Goal: Go to known website: Go to known website

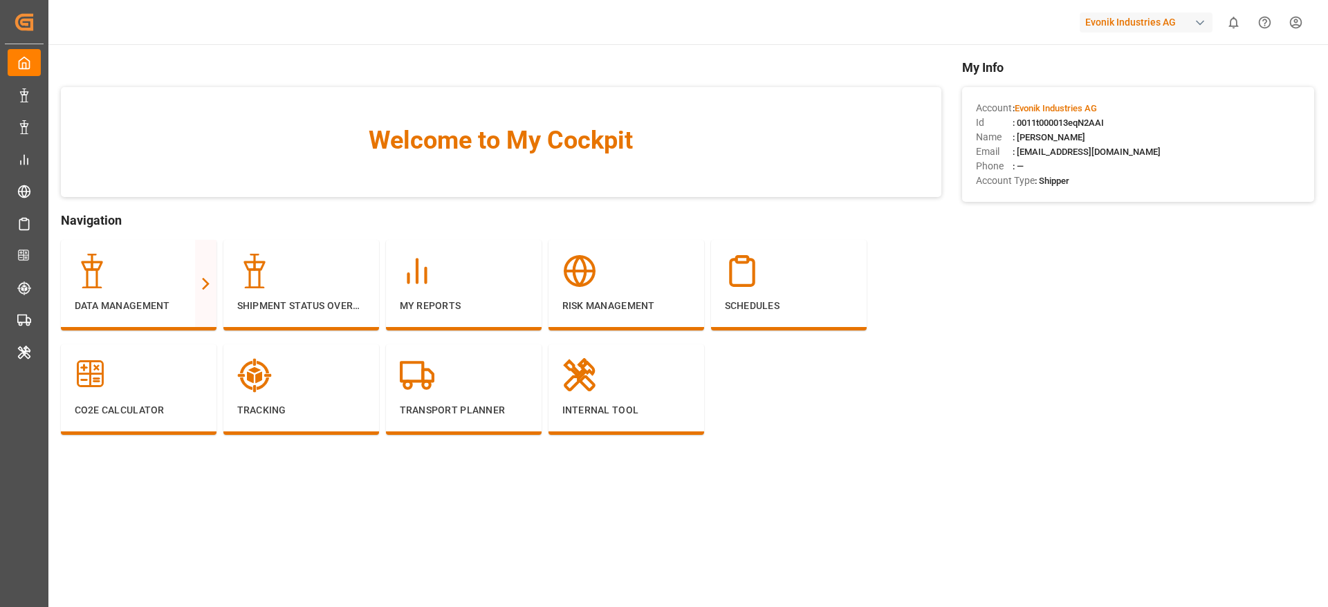
click at [1091, 16] on div "Evonik Industries AG" at bounding box center [1146, 22] width 133 height 20
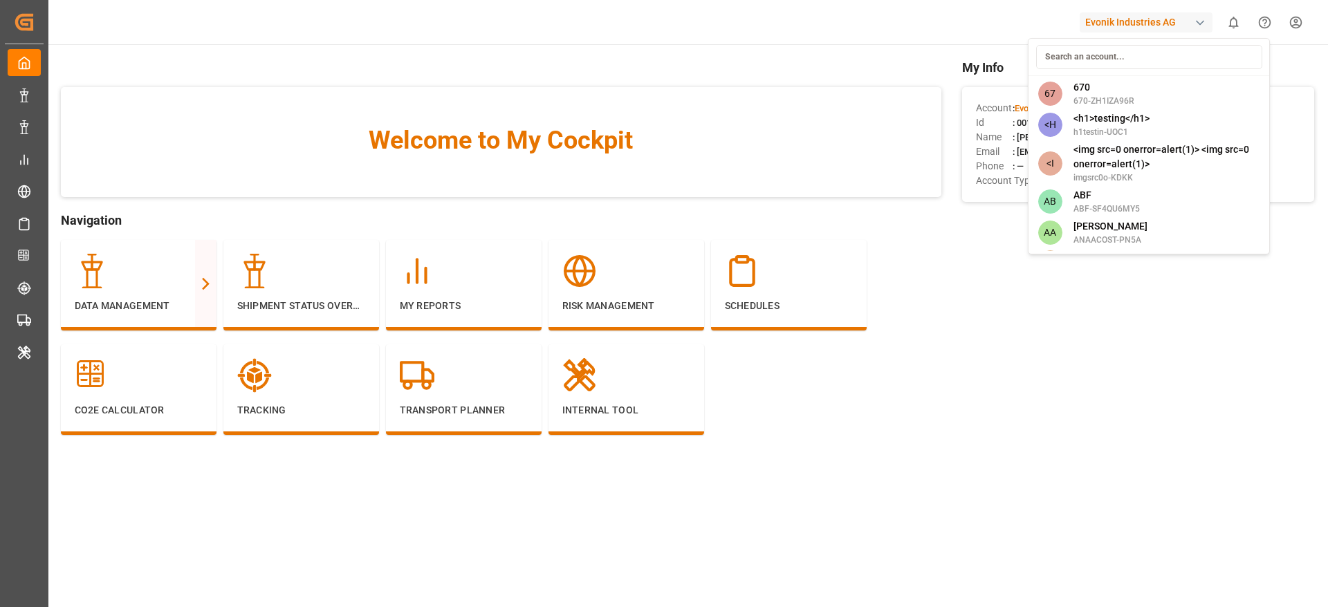
click at [1076, 54] on input at bounding box center [1149, 57] width 226 height 24
type input "l"
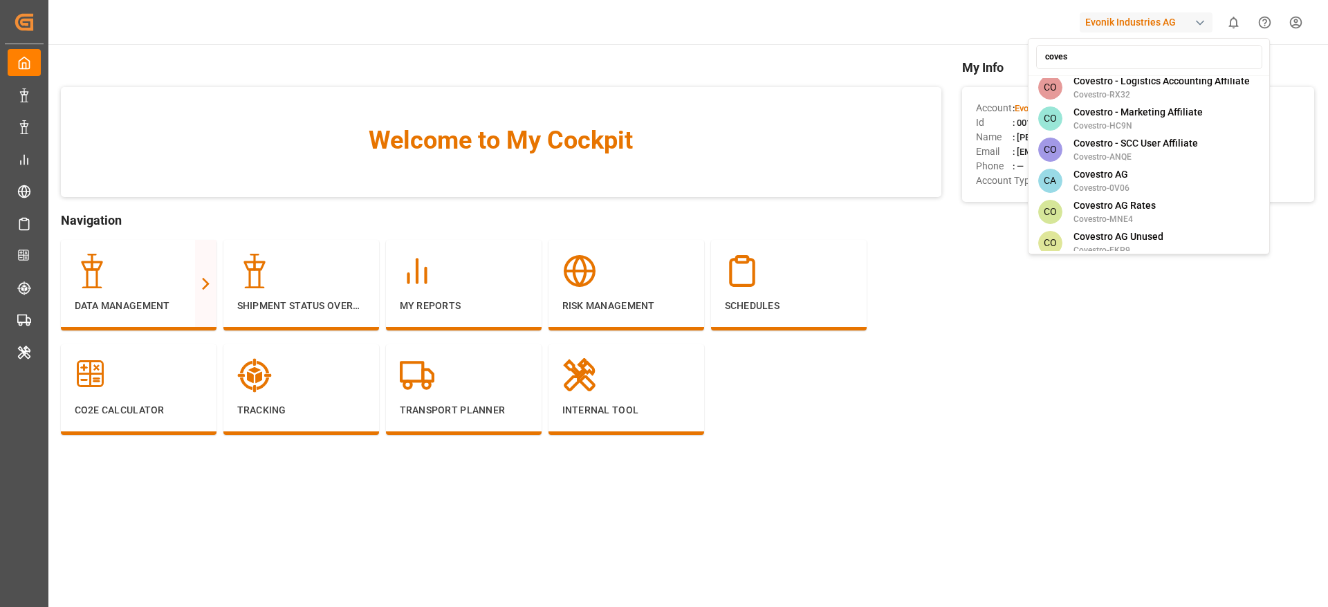
scroll to position [201, 0]
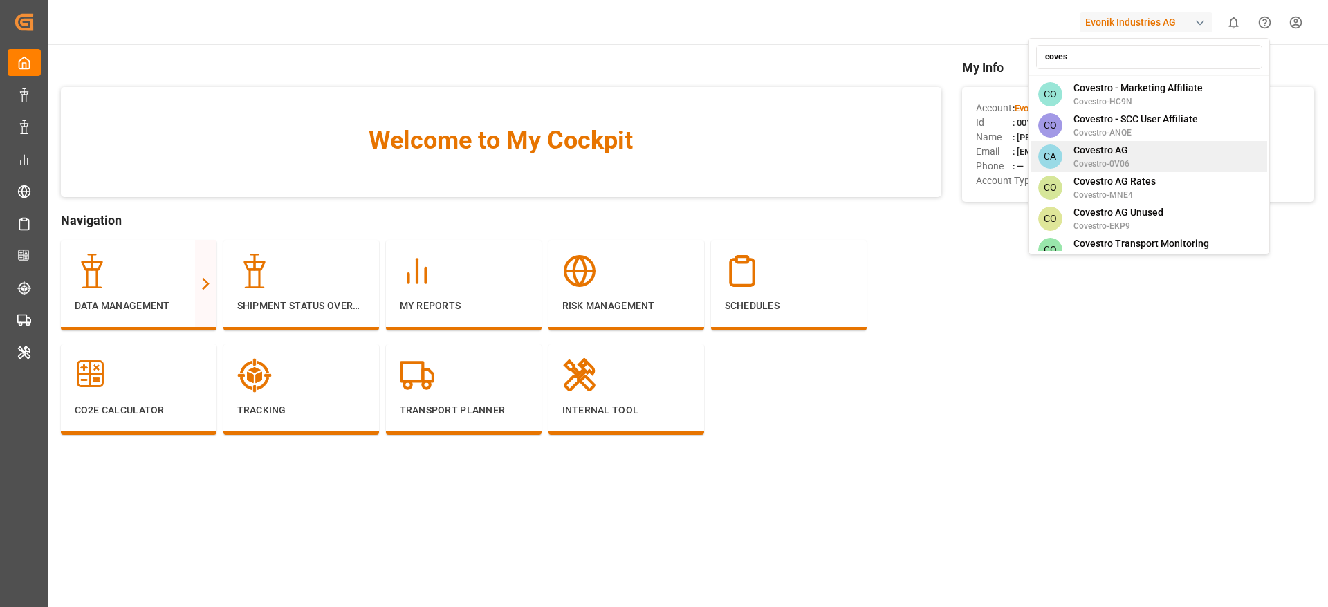
type input "coves"
click at [1111, 141] on div "CA Covestro AG Covestro-0V06" at bounding box center [1149, 156] width 236 height 31
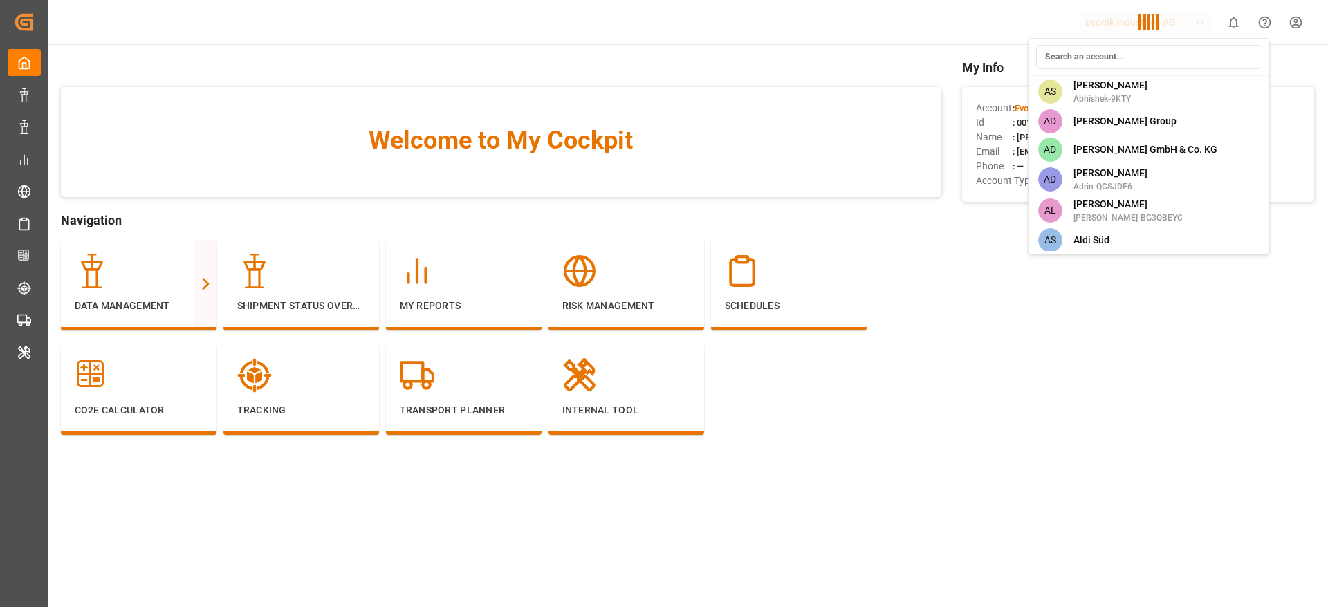
scroll to position [2225, 0]
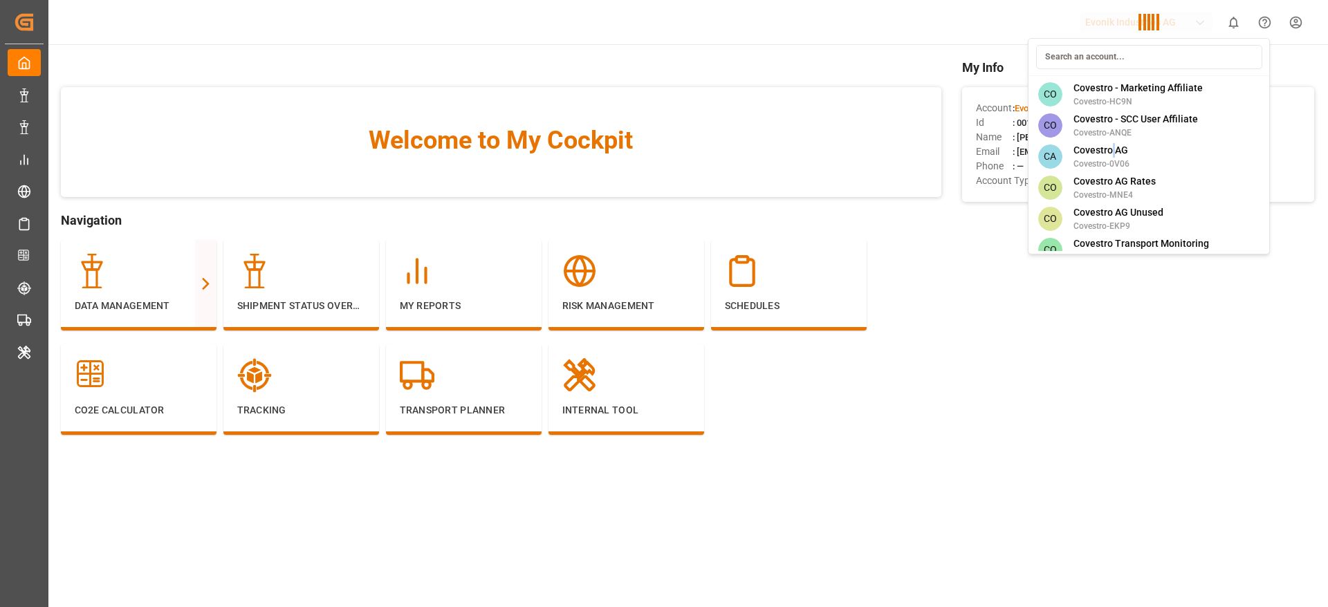
click at [1111, 127] on div "67 670 670-ZH1IZA96R <H <h1>testing</h1> h1testin-UOC1 <I <img src=0 onerror=al…" at bounding box center [1149, 146] width 242 height 216
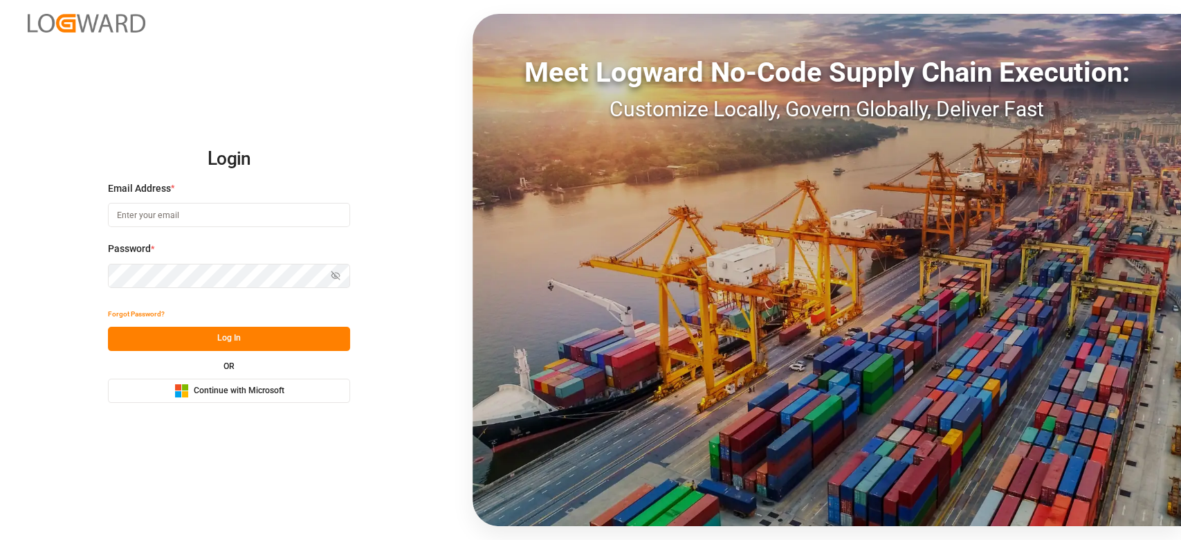
click at [289, 389] on button "Microsoft Logo Continue with Microsoft" at bounding box center [229, 390] width 242 height 24
